Goal: Task Accomplishment & Management: Manage account settings

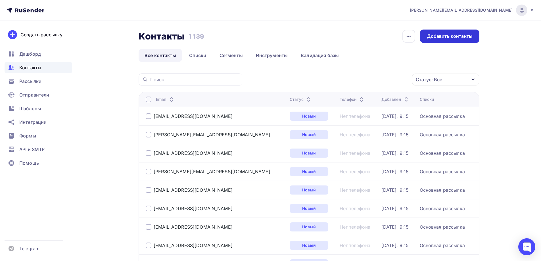
click at [464, 37] on div "Добавить контакты" at bounding box center [450, 36] width 46 height 7
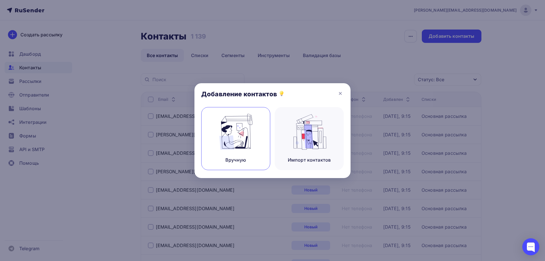
click at [244, 134] on img at bounding box center [236, 132] width 38 height 36
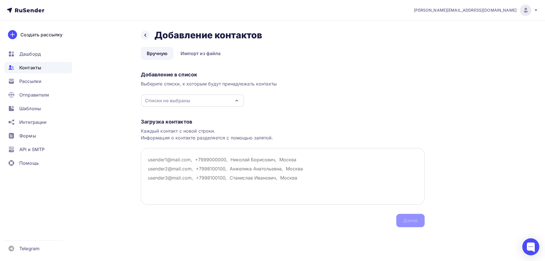
click at [157, 162] on textarea at bounding box center [283, 176] width 284 height 57
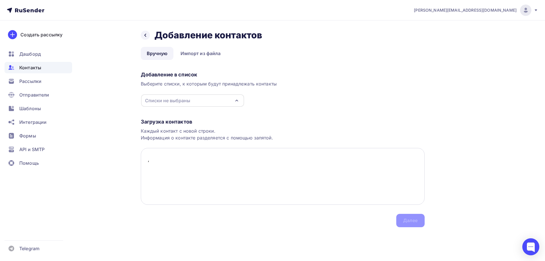
paste textarea "Акционерное Общество «Шахтинский завод Гидропривод» АО "ШЗГ" г. [DEMOGRAPHIC_DA…"
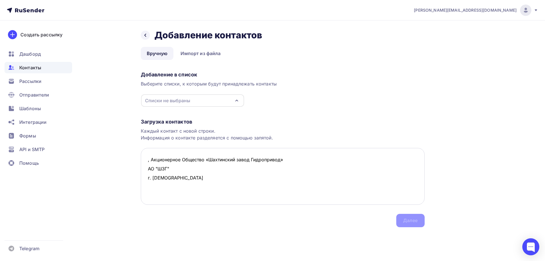
drag, startPoint x: 282, startPoint y: 158, endPoint x: 285, endPoint y: 161, distance: 4.7
click at [282, 158] on textarea ", Акционерное Общество «Шахтинский завод Гидропривод» АО "ШЗГ" г. [DEMOGRAPHIC_…" at bounding box center [283, 176] width 284 height 57
click at [305, 160] on textarea ", Акционерное Общество «Шахтинский завод Гидропривод» АО "ШЗГ" г. [DEMOGRAPHIC_…" at bounding box center [283, 176] width 284 height 57
click at [309, 160] on textarea ", Акционерное Общество «Шахтинский завод Гидропривод» АО "ШЗГ" г. [DEMOGRAPHIC_…" at bounding box center [283, 176] width 284 height 57
click at [145, 159] on textarea ", Акционерное Общество «Шахтинский завод Гидропривод» АО "ШЗГ", г. [DEMOGRAPHIC…" at bounding box center [283, 176] width 284 height 57
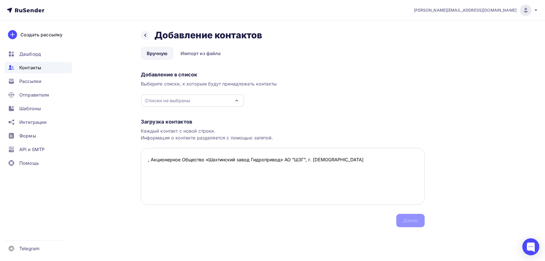
paste textarea "[EMAIL_ADDRESS][DOMAIN_NAME]"
click at [150, 169] on textarea "[EMAIL_ADDRESS][DOMAIN_NAME], Акционерное Общество «Шахтинский завод Гидроприво…" at bounding box center [283, 176] width 284 height 57
click at [392, 158] on textarea "[EMAIL_ADDRESS][DOMAIN_NAME], Акционерное Общество «Шахтинский завод Гидроприво…" at bounding box center [283, 176] width 284 height 57
click at [151, 168] on textarea "[EMAIL_ADDRESS][DOMAIN_NAME], Акционерное Общество «Шахтинский завод Гидроприво…" at bounding box center [283, 176] width 284 height 57
paste textarea "[EMAIL_ADDRESS][DOMAIN_NAME]"
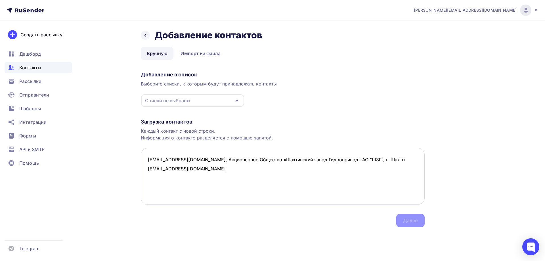
click at [145, 179] on textarea "[EMAIL_ADDRESS][DOMAIN_NAME], Акционерное Общество «Шахтинский завод Гидроприво…" at bounding box center [283, 176] width 284 height 57
paste textarea "[EMAIL_ADDRESS][DOMAIN_NAME]"
click at [154, 185] on textarea "[EMAIL_ADDRESS][DOMAIN_NAME], Акционерное Общество «Шахтинский завод Гидроприво…" at bounding box center [283, 176] width 284 height 57
paste textarea "[EMAIL_ADDRESS][DOMAIN_NAME]"
drag, startPoint x: 195, startPoint y: 160, endPoint x: 382, endPoint y: 155, distance: 186.6
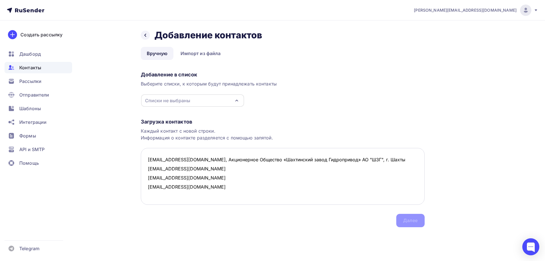
click at [382, 155] on textarea "[EMAIL_ADDRESS][DOMAIN_NAME], Акционерное Общество «Шахтинский завод Гидроприво…" at bounding box center [283, 176] width 284 height 57
click at [201, 172] on textarea "[EMAIL_ADDRESS][DOMAIN_NAME], Акционерное Общество «Шахтинский завод Гидроприво…" at bounding box center [283, 176] width 284 height 57
paste textarea ", Акционерное Общество «Шахтинский завод Гидропривод» АО "ШЗГ", г. [DEMOGRAPHIC…"
click at [193, 180] on textarea "[EMAIL_ADDRESS][DOMAIN_NAME], Акционерное Общество «Шахтинский завод Гидроприво…" at bounding box center [283, 176] width 284 height 57
paste textarea ", Акционерное Общество «Шахтинский завод Гидропривод» АО "ШЗГ", г. [DEMOGRAPHIC…"
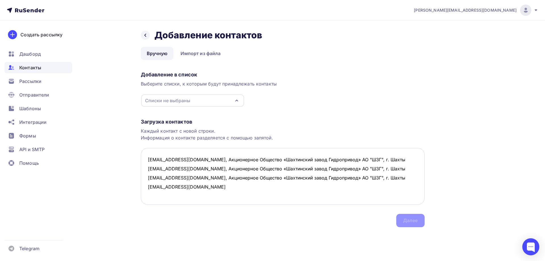
click at [202, 189] on textarea "[EMAIL_ADDRESS][DOMAIN_NAME], Акционерное Общество «Шахтинский завод Гидроприво…" at bounding box center [283, 176] width 284 height 57
paste textarea ", Акционерное Общество «Шахтинский завод Гидропривод» АО "ШЗГ", г. [DEMOGRAPHIC…"
type textarea "[EMAIL_ADDRESS][DOMAIN_NAME], Акционерное Общество «Шахтинский завод Гидроприво…"
click at [170, 103] on div "Списки не выбраны" at bounding box center [167, 100] width 45 height 7
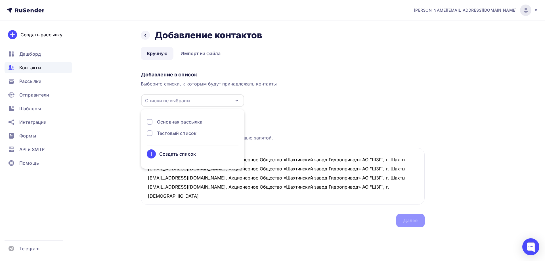
click at [164, 121] on div "Основная рассылка" at bounding box center [179, 121] width 45 height 7
click at [402, 223] on div "Далее" at bounding box center [410, 220] width 28 height 13
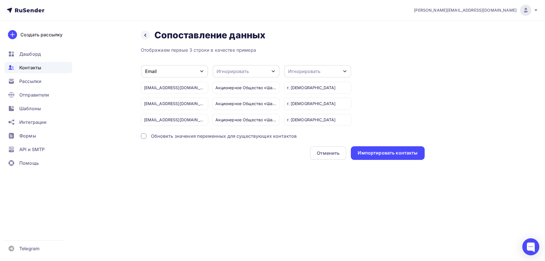
click at [312, 75] on div "Игнорировать" at bounding box center [317, 71] width 67 height 12
click at [302, 111] on div "Город" at bounding box center [307, 112] width 33 height 7
click at [261, 75] on div "Игнорировать" at bounding box center [246, 71] width 67 height 12
click at [235, 95] on div "Имя" at bounding box center [235, 96] width 33 height 7
click at [403, 154] on div "Импортировать контакты" at bounding box center [388, 153] width 60 height 7
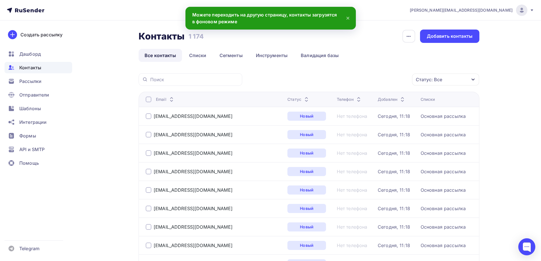
click at [347, 18] on icon at bounding box center [347, 18] width 7 height 7
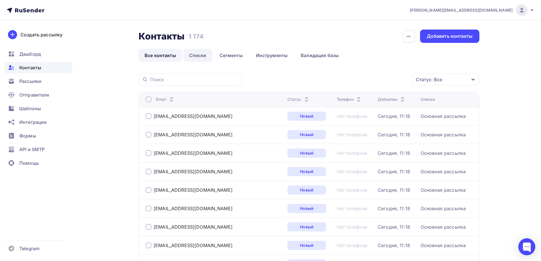
click at [198, 56] on link "Списки" at bounding box center [197, 55] width 29 height 13
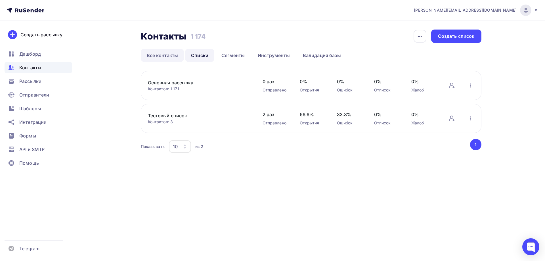
click at [168, 58] on link "Все контакты" at bounding box center [162, 55] width 43 height 13
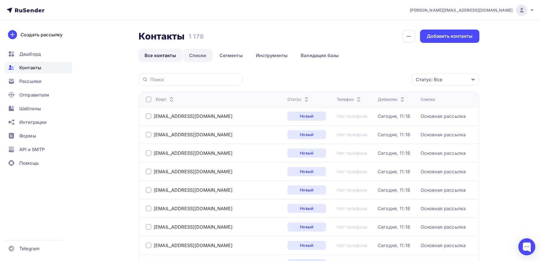
click at [203, 56] on link "Списки" at bounding box center [197, 55] width 29 height 13
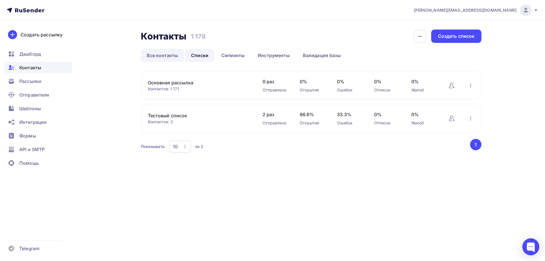
click at [168, 55] on link "Все контакты" at bounding box center [162, 55] width 43 height 13
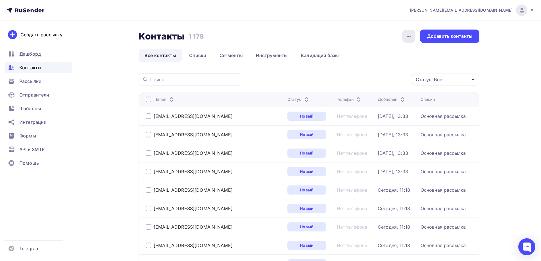
click at [409, 37] on icon "button" at bounding box center [409, 36] width 4 height 1
click at [398, 54] on div "История импорта" at bounding box center [387, 54] width 55 height 7
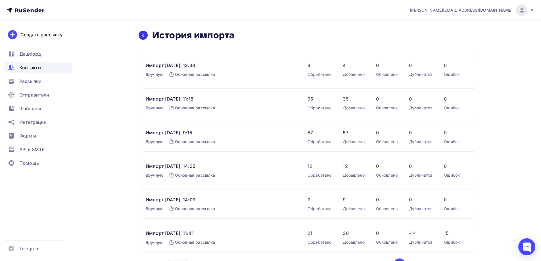
click at [146, 37] on link at bounding box center [143, 35] width 9 height 9
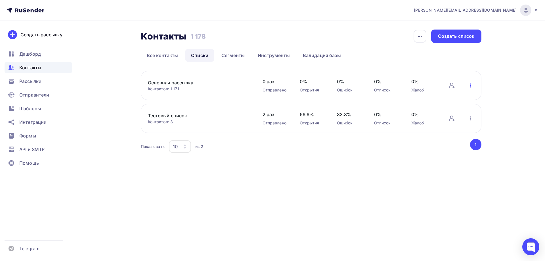
click at [472, 85] on icon "button" at bounding box center [470, 85] width 7 height 7
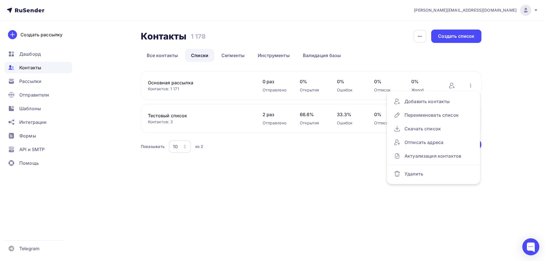
click at [306, 187] on div "[PERSON_NAME][EMAIL_ADDRESS][DOMAIN_NAME] Аккаунт Тарифы Выйти Создать рассылку…" at bounding box center [272, 130] width 545 height 261
